Goal: Information Seeking & Learning: Learn about a topic

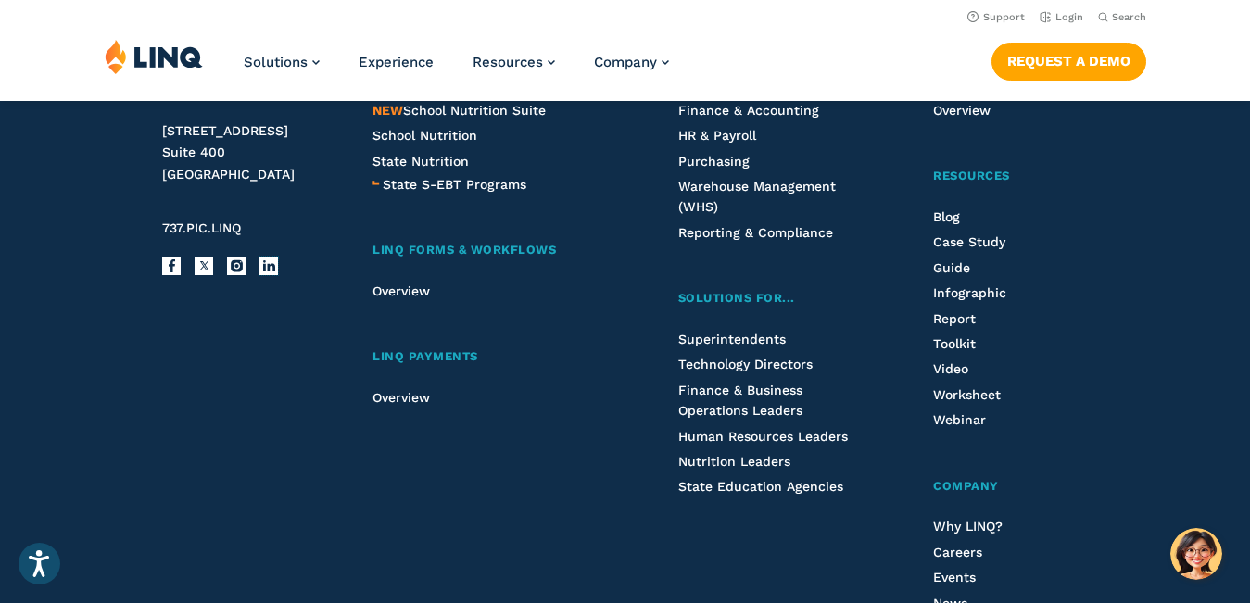
scroll to position [4712, 0]
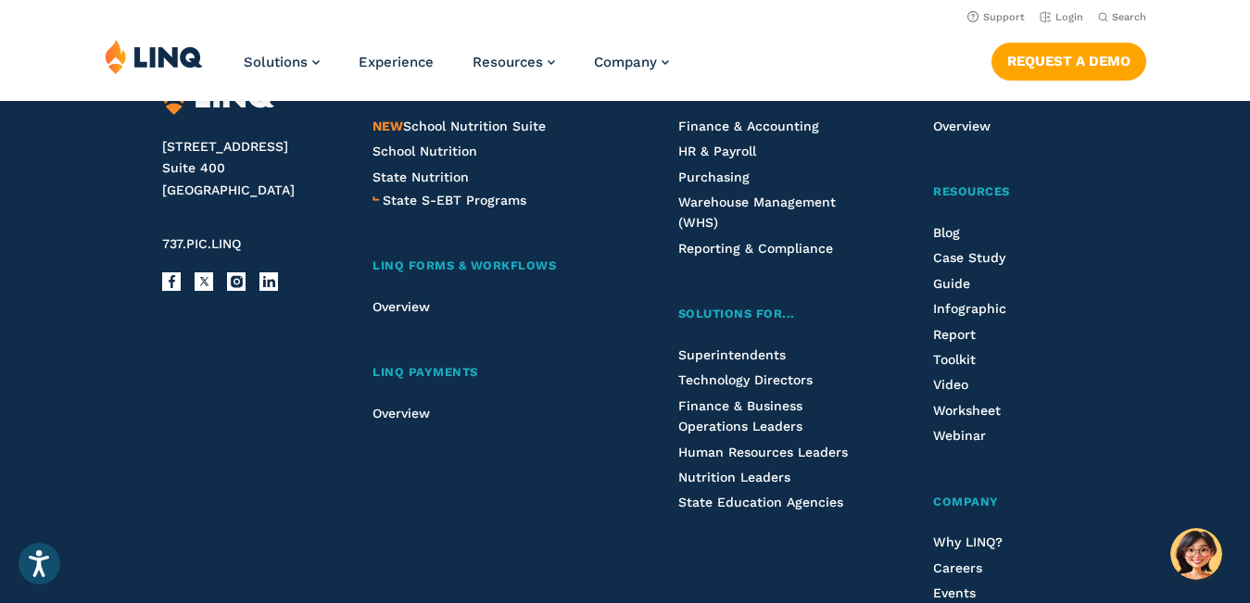
click at [179, 182] on address "[STREET_ADDRESS]" at bounding box center [251, 169] width 179 height 66
drag, startPoint x: 179, startPoint y: 182, endPoint x: 245, endPoint y: 222, distance: 77.4
click at [245, 202] on address "[STREET_ADDRESS]" at bounding box center [251, 169] width 179 height 66
copy address "[STREET_ADDRESS]"
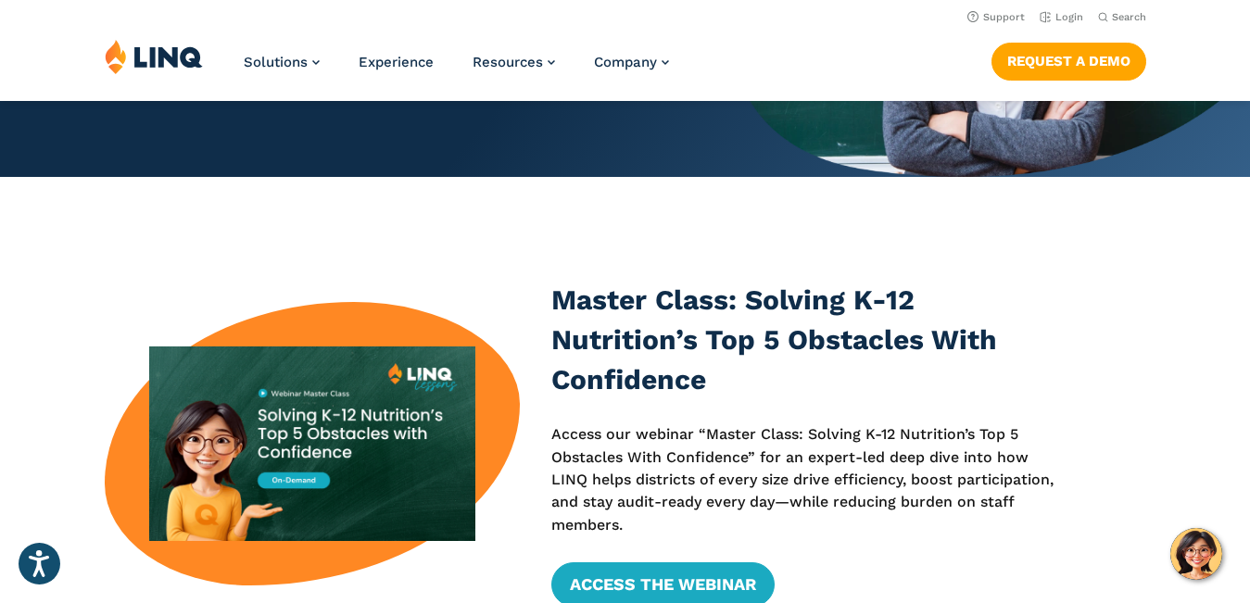
scroll to position [350, 0]
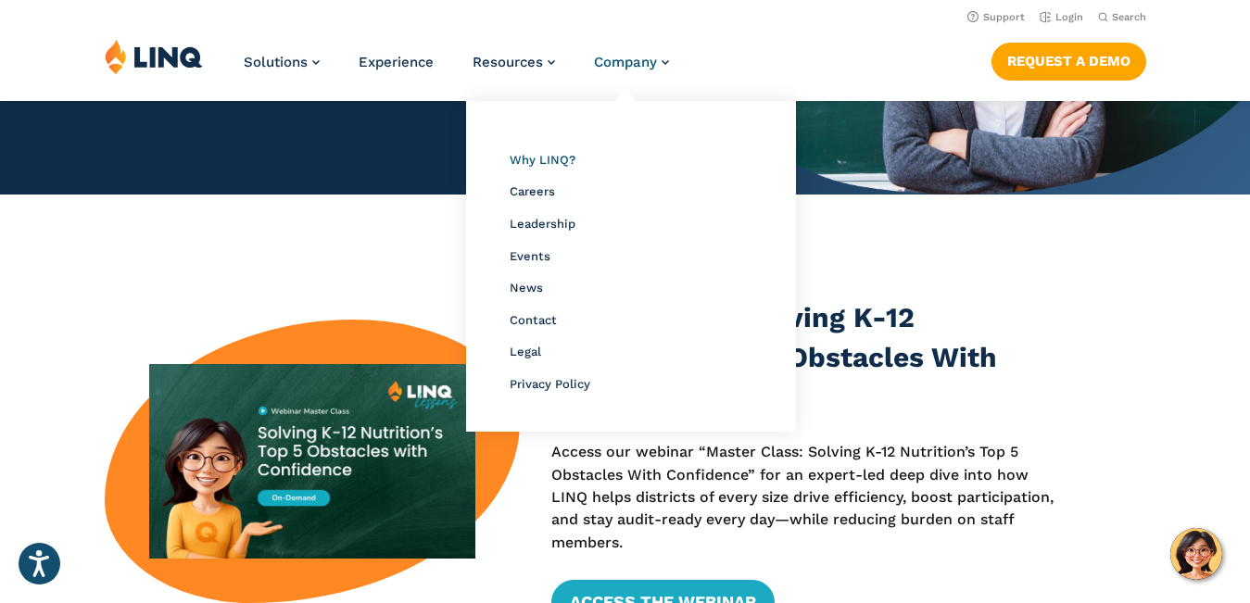
click at [555, 156] on span "Why LINQ?" at bounding box center [543, 160] width 66 height 14
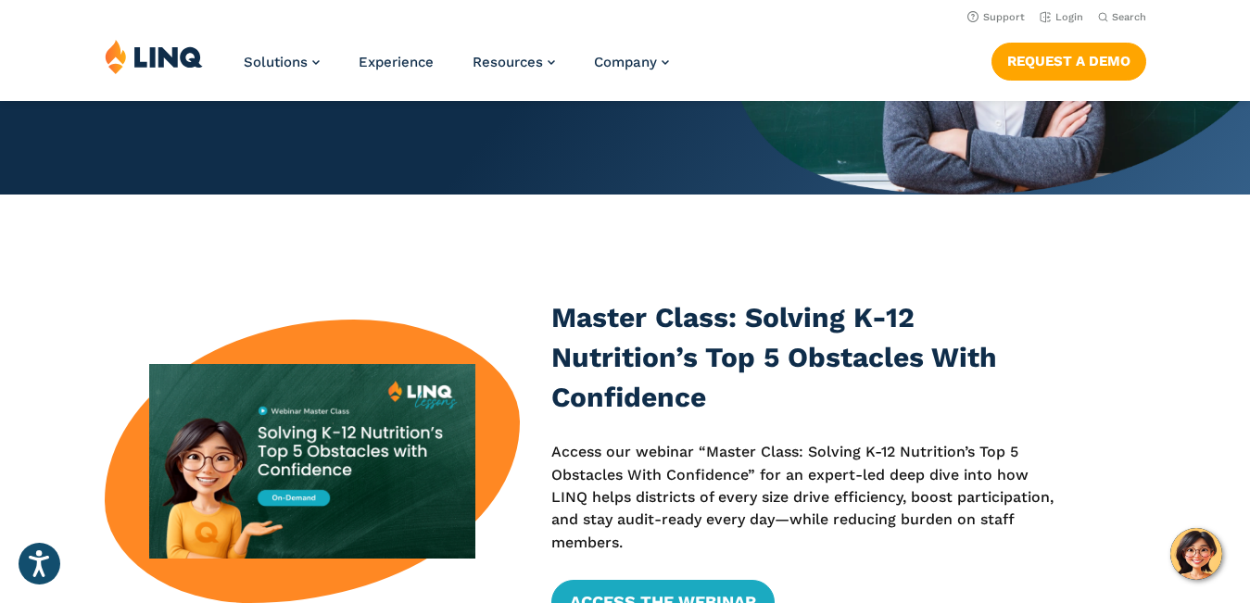
click at [838, 44] on div "Solutions Nutrition Overview NEW School Nutrition Suite School Nutrition State …" at bounding box center [625, 69] width 1250 height 61
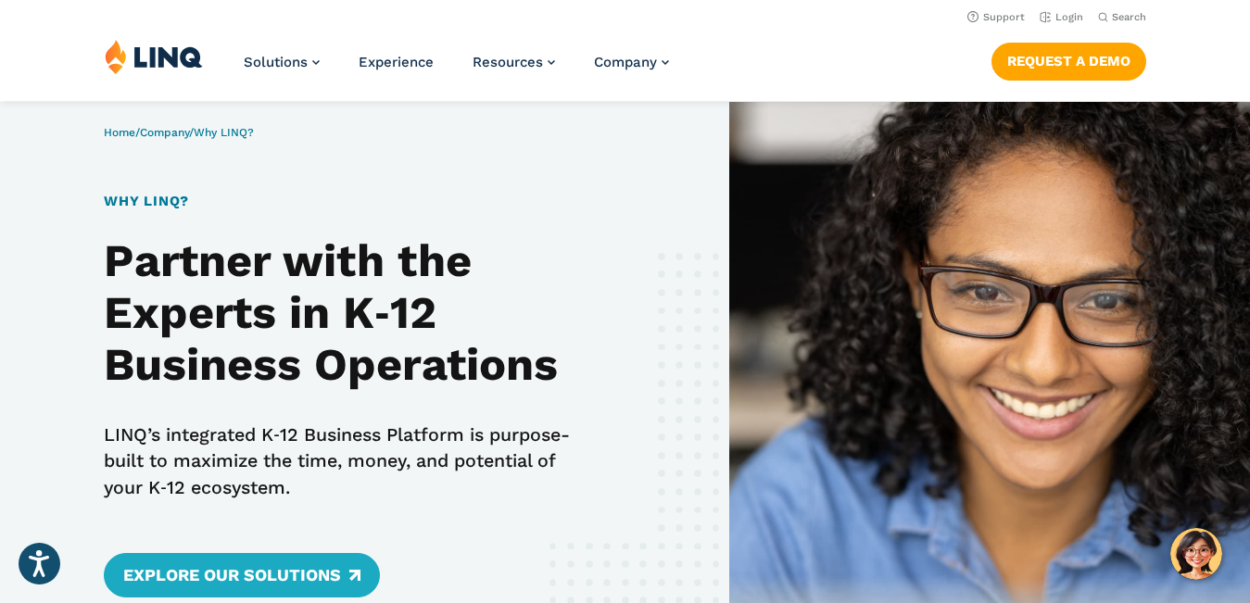
click at [341, 305] on div "Home / Company / Why LINQ? Why LINQ? Partner with the Experts in K‑12 Business …" at bounding box center [364, 401] width 729 height 599
drag, startPoint x: 341, startPoint y: 305, endPoint x: 501, endPoint y: 357, distance: 168.5
click at [501, 357] on div "Home / Company / Why LINQ? Why LINQ? Partner with the Experts in K‑12 Business …" at bounding box center [364, 401] width 729 height 599
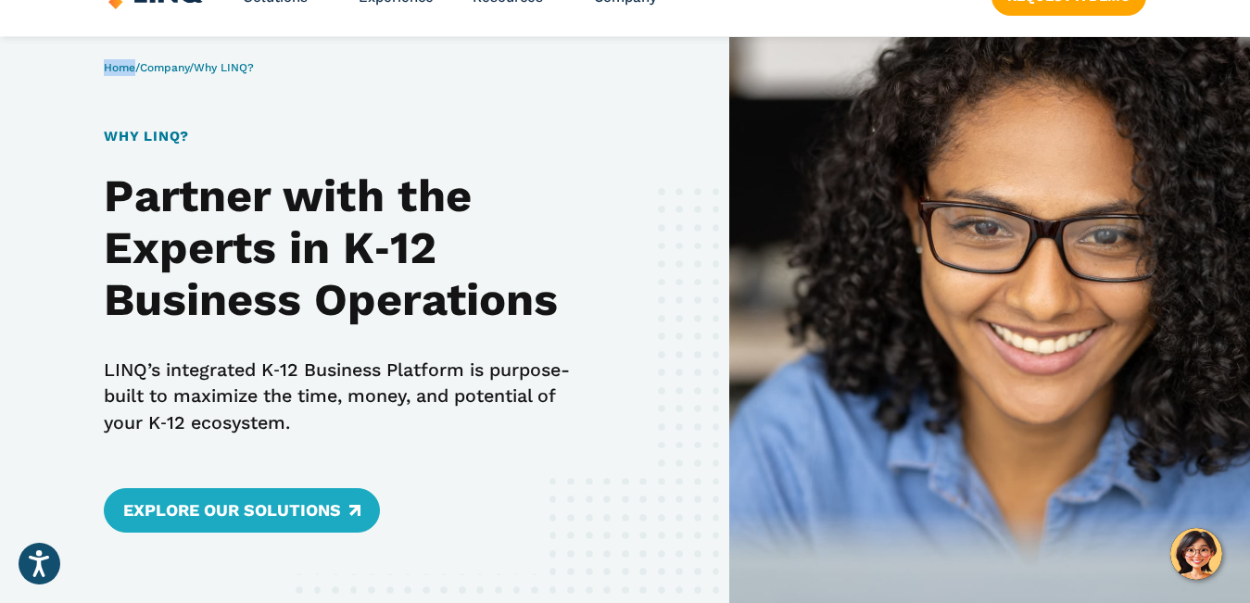
scroll to position [93, 0]
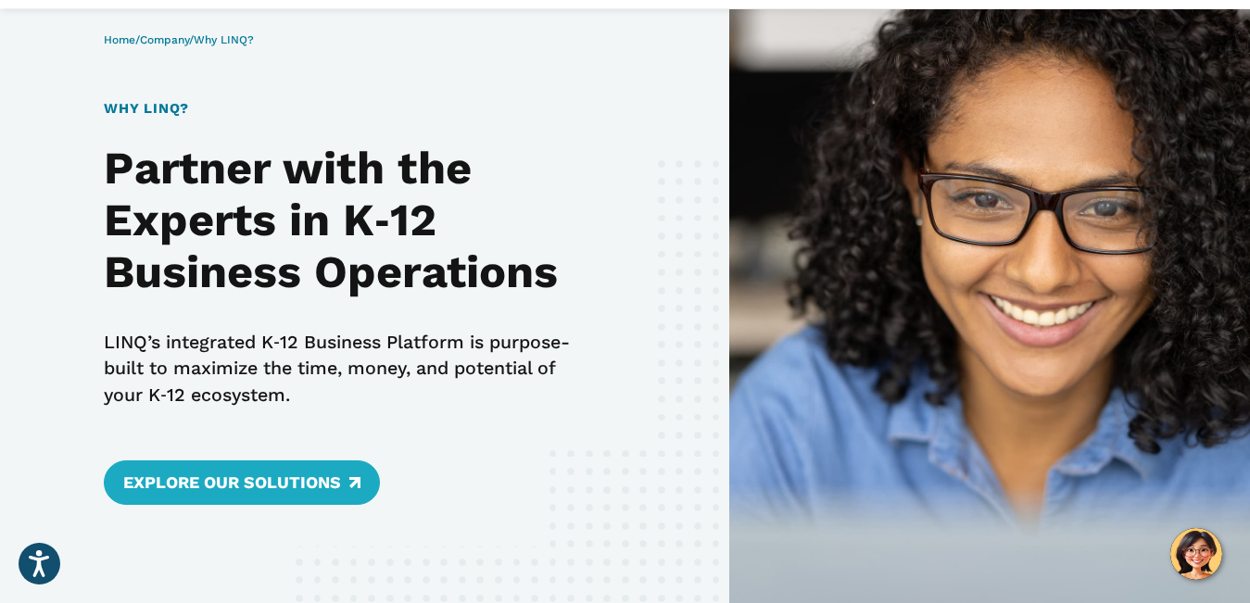
click at [364, 244] on div "Home / Company / Why LINQ? Why LINQ? Partner with the Experts in K‑12 Business …" at bounding box center [364, 308] width 729 height 599
click at [267, 348] on p "LINQ’s integrated K‑12 Business Platform is purpose-built to maximize the time,…" at bounding box center [350, 369] width 493 height 79
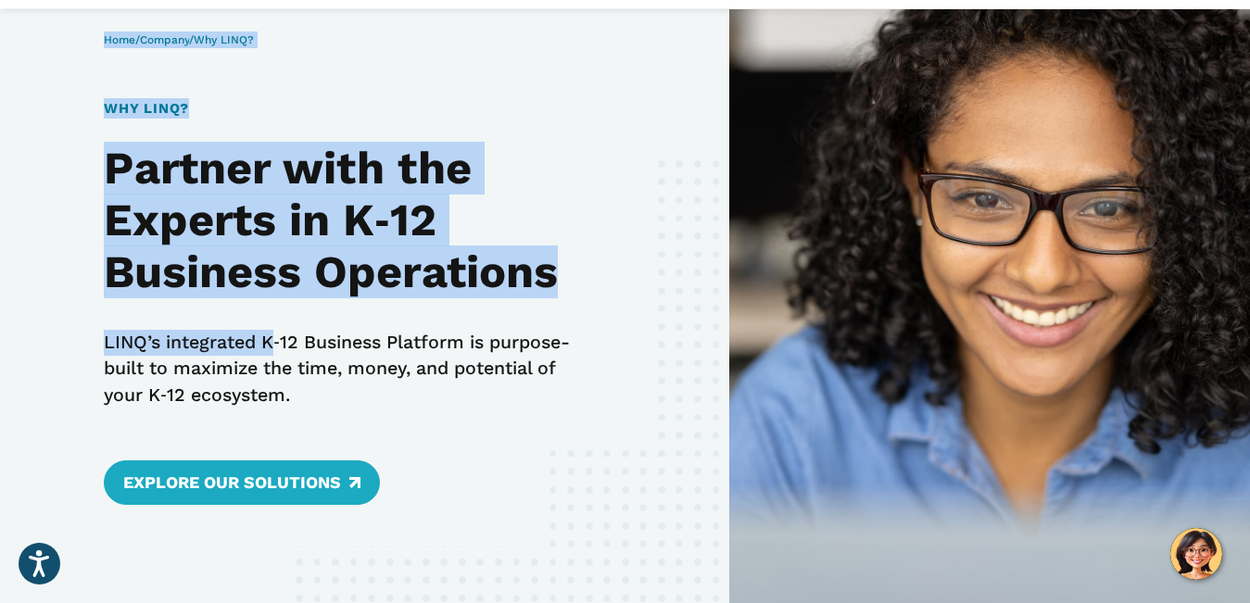
drag, startPoint x: 267, startPoint y: 348, endPoint x: 458, endPoint y: 348, distance: 190.9
click at [458, 348] on div "Home / Company / Why LINQ? Why LINQ? Partner with the Experts in K‑12 Business …" at bounding box center [364, 308] width 729 height 599
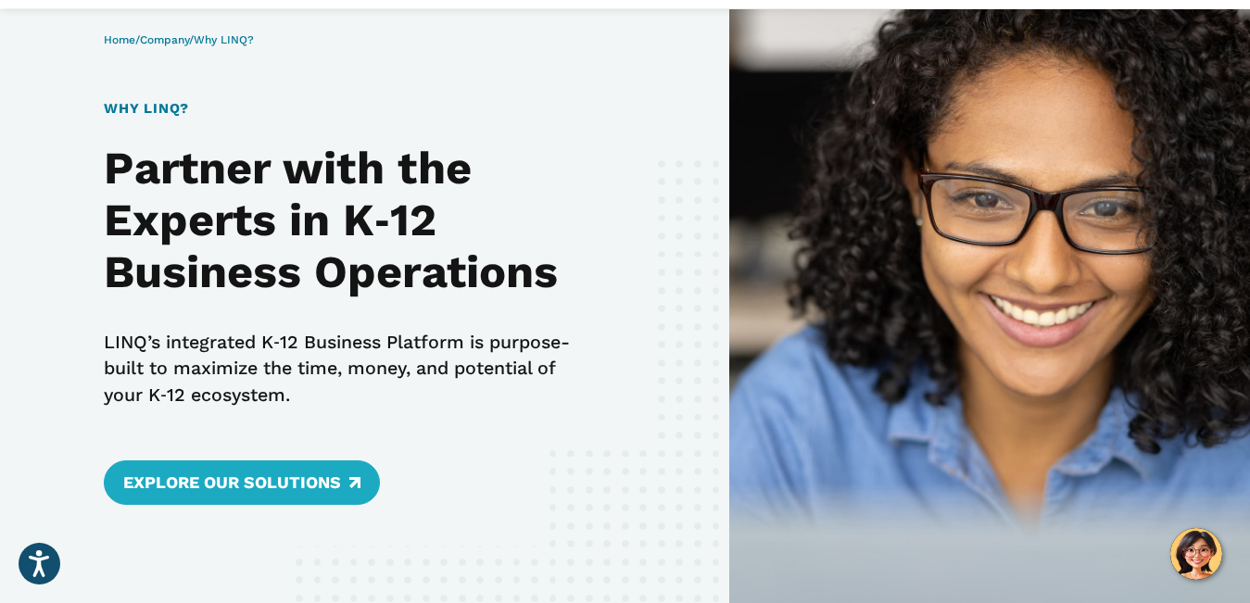
click at [445, 345] on div "Home / Company / Why LINQ? Why LINQ? Partner with the Experts in K‑12 Business …" at bounding box center [364, 308] width 729 height 599
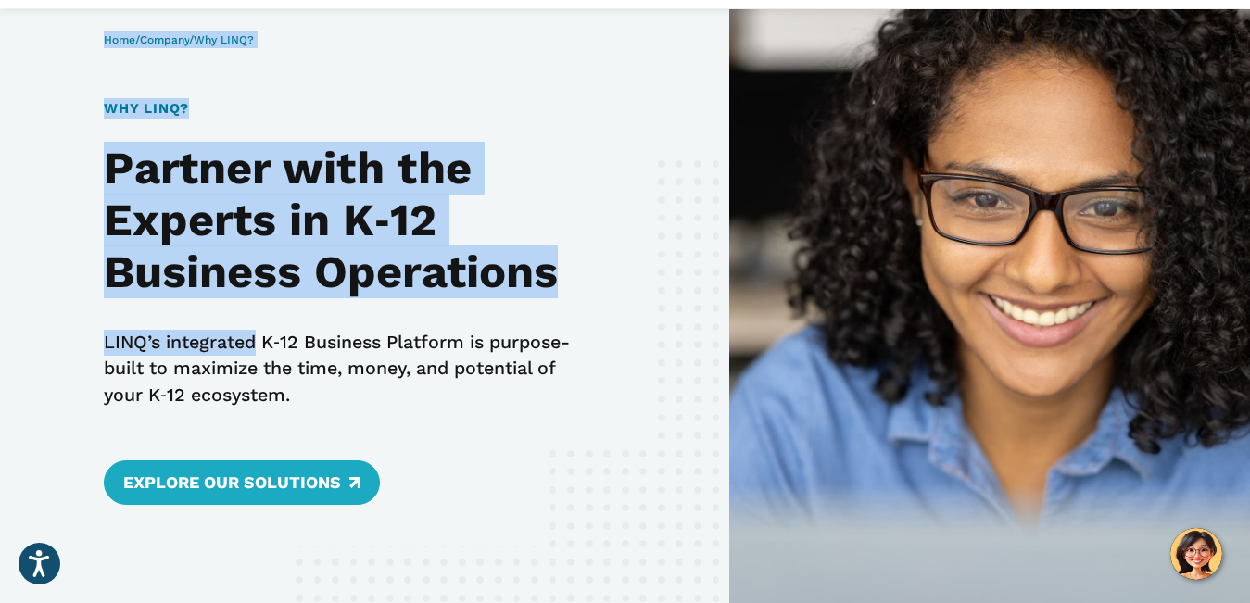
drag, startPoint x: 263, startPoint y: 346, endPoint x: 405, endPoint y: 350, distance: 141.9
click at [405, 350] on div "Home / Company / Why LINQ? Why LINQ? Partner with the Experts in K‑12 Business …" at bounding box center [364, 308] width 729 height 599
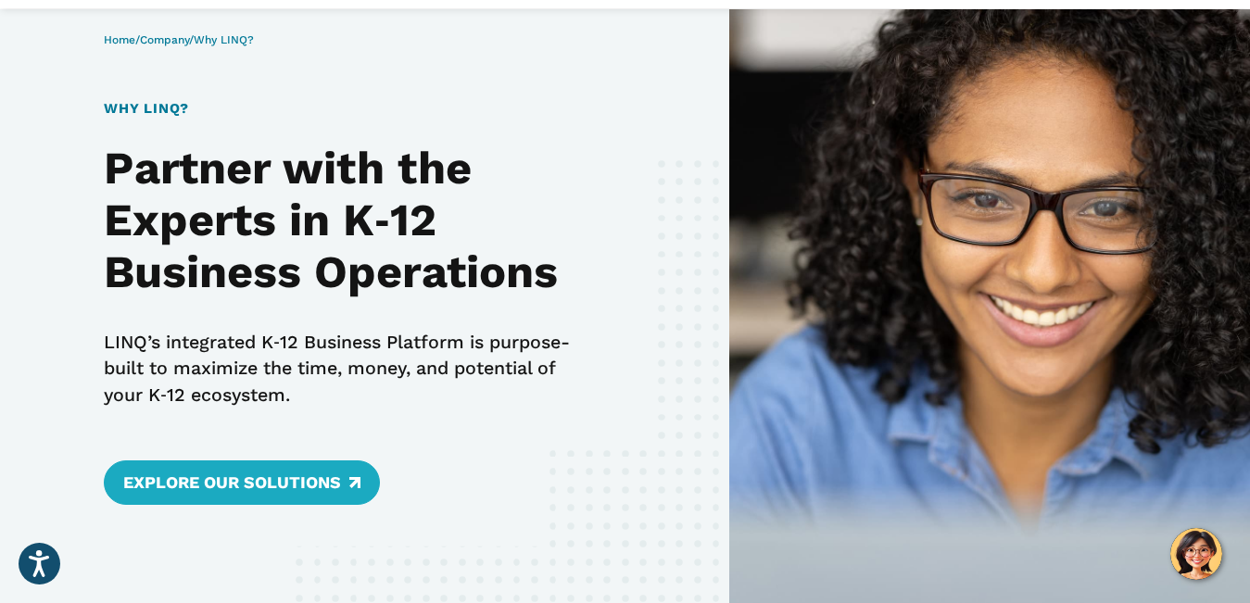
click at [403, 350] on div "Home / Company / Why LINQ? Why LINQ? Partner with the Experts in K‑12 Business …" at bounding box center [364, 308] width 729 height 599
click at [441, 335] on div "Home / Company / Why LINQ? Why LINQ? Partner with the Experts in K‑12 Business …" at bounding box center [364, 308] width 729 height 599
drag, startPoint x: 441, startPoint y: 335, endPoint x: 430, endPoint y: 344, distance: 14.5
click at [430, 344] on div "Home / Company / Why LINQ? Why LINQ? Partner with the Experts in K‑12 Business …" at bounding box center [364, 308] width 729 height 599
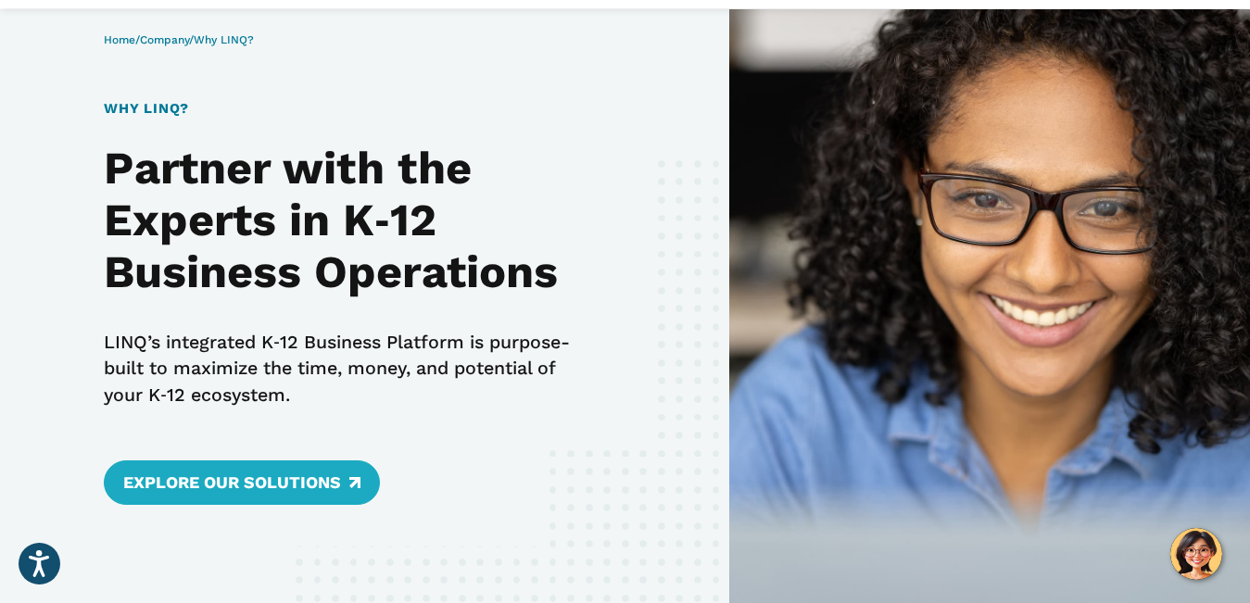
click at [524, 346] on div "Home / Company / Why LINQ? Why LINQ? Partner with the Experts in K‑12 Business …" at bounding box center [364, 308] width 729 height 599
drag, startPoint x: 267, startPoint y: 335, endPoint x: 279, endPoint y: 337, distance: 12.4
click at [279, 337] on p "LINQ’s integrated K‑12 Business Platform is purpose-built to maximize the time,…" at bounding box center [350, 369] width 493 height 79
